Goal: Find specific page/section: Find specific page/section

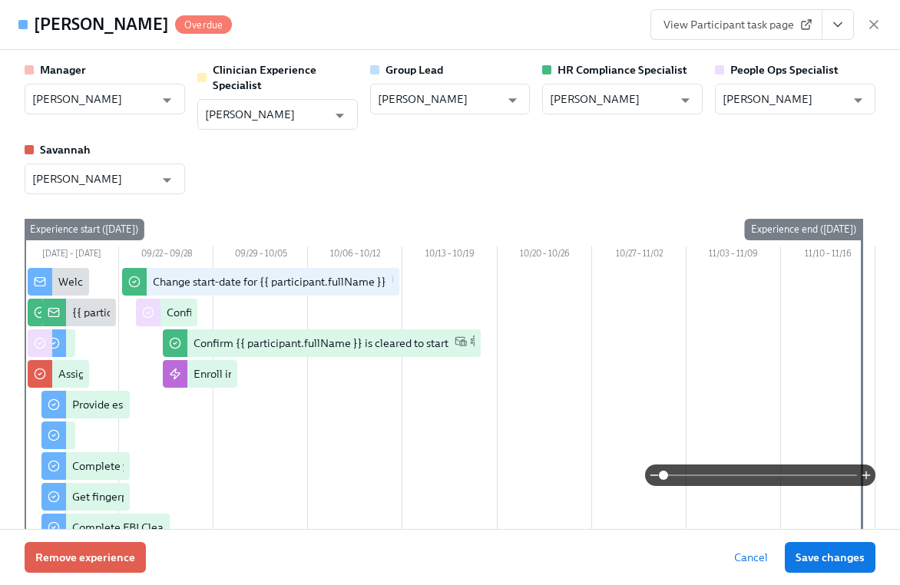
click at [874, 22] on icon "button" at bounding box center [874, 24] width 15 height 15
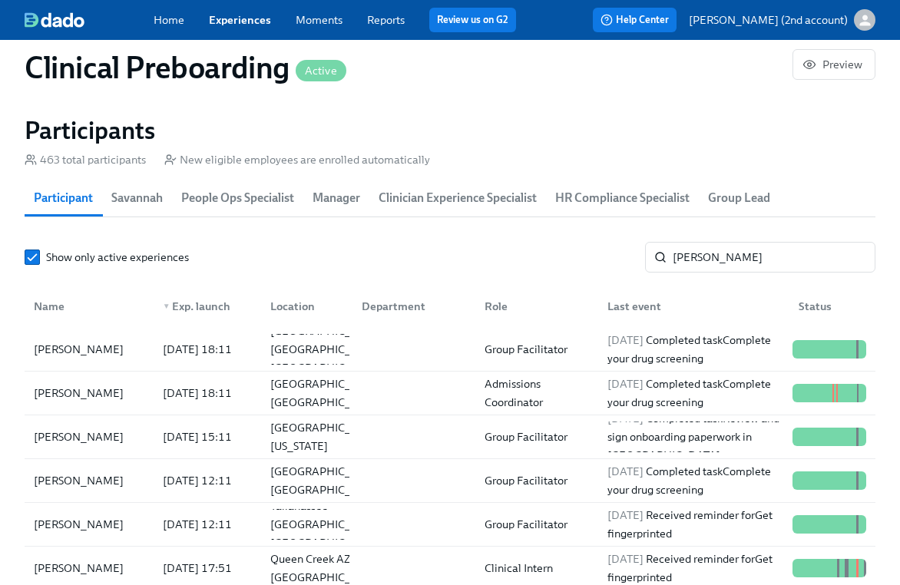
scroll to position [0, 18260]
click at [730, 230] on section "Participants 463 total participants New eligible employees are enrolled automat…" at bounding box center [450, 392] width 851 height 554
click at [726, 244] on input "[PERSON_NAME]" at bounding box center [774, 257] width 203 height 31
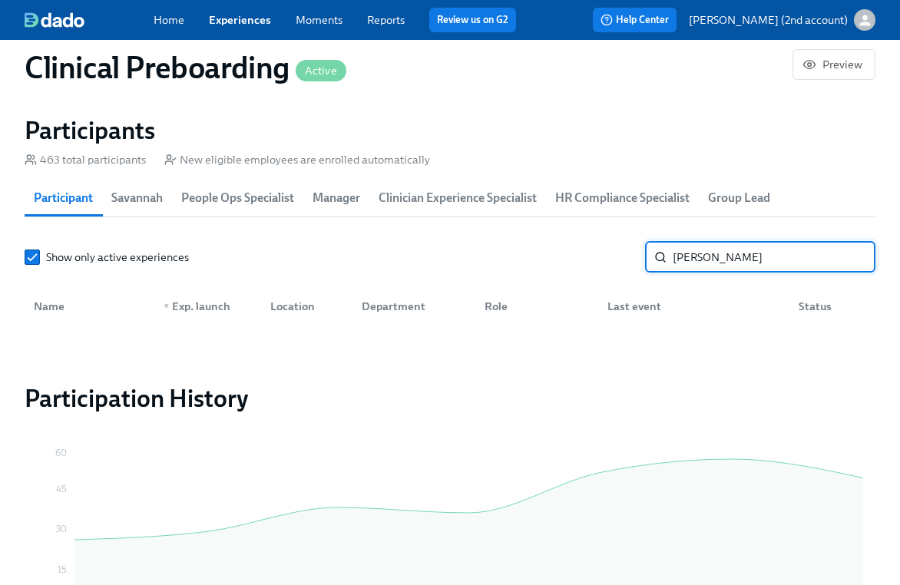
click at [739, 255] on input "[PERSON_NAME]" at bounding box center [774, 257] width 203 height 31
click at [724, 255] on input "[PERSON_NAME]" at bounding box center [774, 257] width 203 height 31
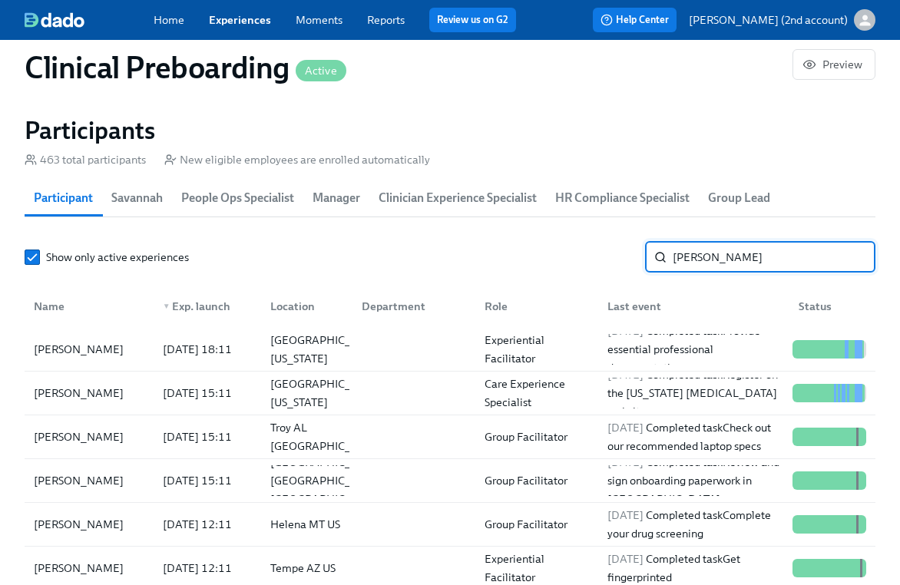
type input "[PERSON_NAME]"
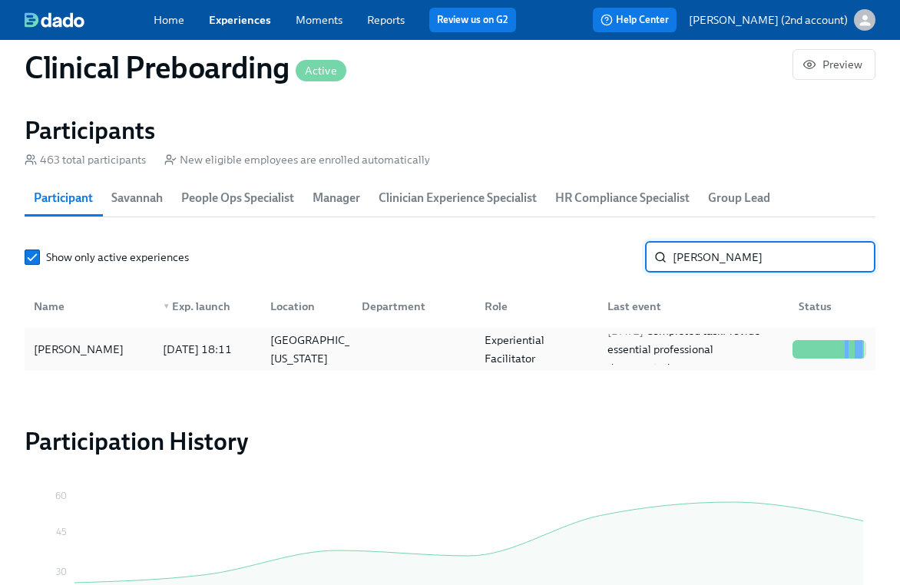
click at [582, 338] on div "Experiential Facilitator" at bounding box center [537, 349] width 117 height 37
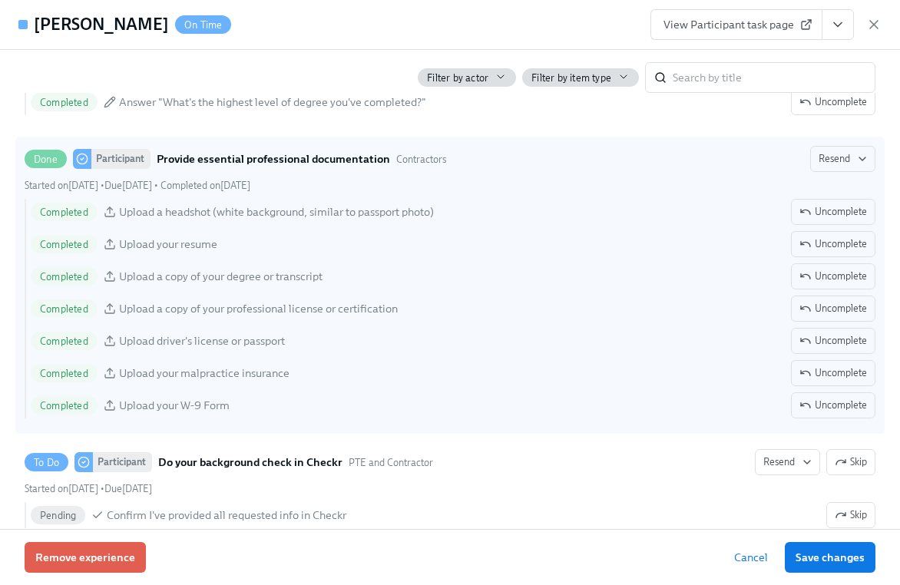
scroll to position [1745, 0]
